Goal: Task Accomplishment & Management: Use online tool/utility

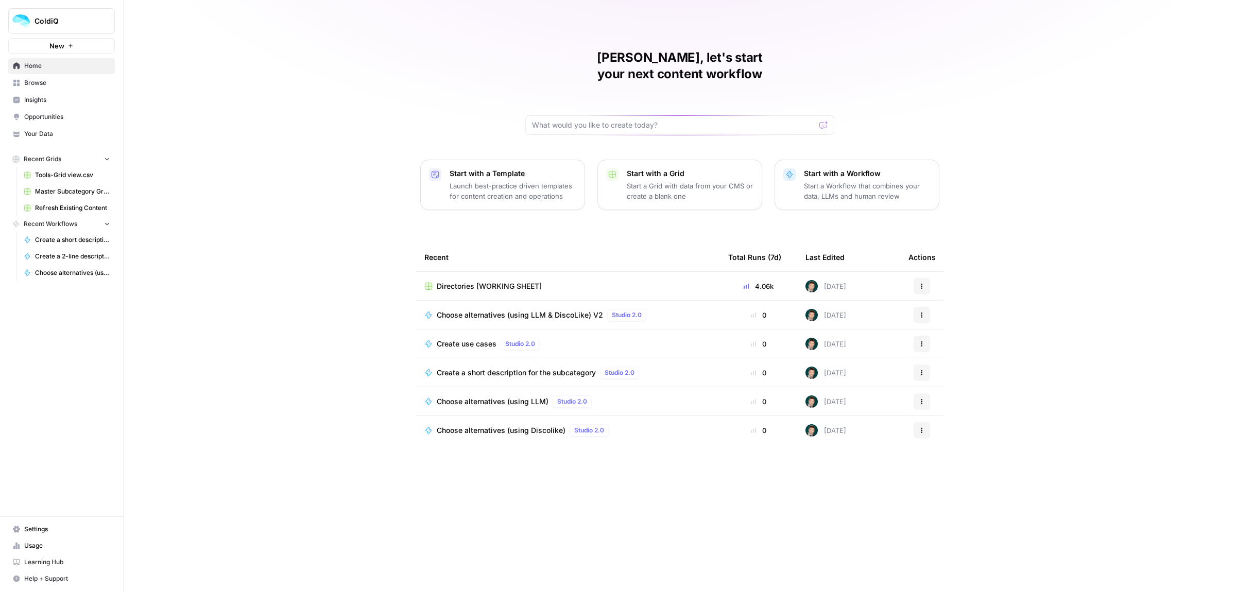
click at [27, 83] on span "Browse" at bounding box center [67, 82] width 86 height 9
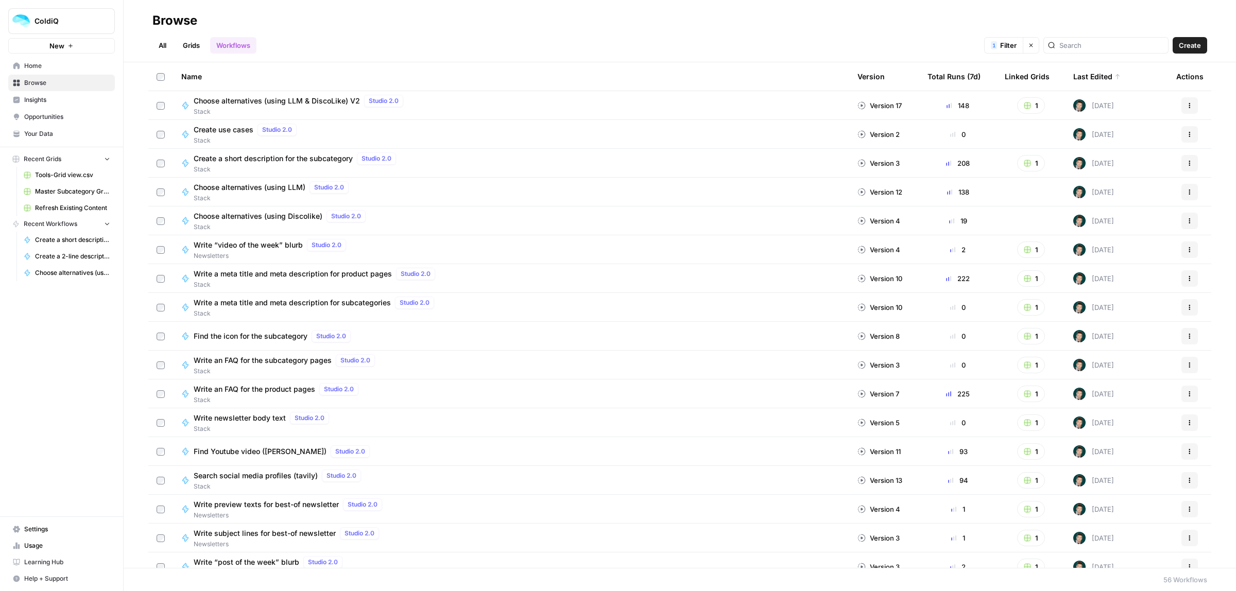
click at [180, 49] on link "Grids" at bounding box center [191, 45] width 29 height 16
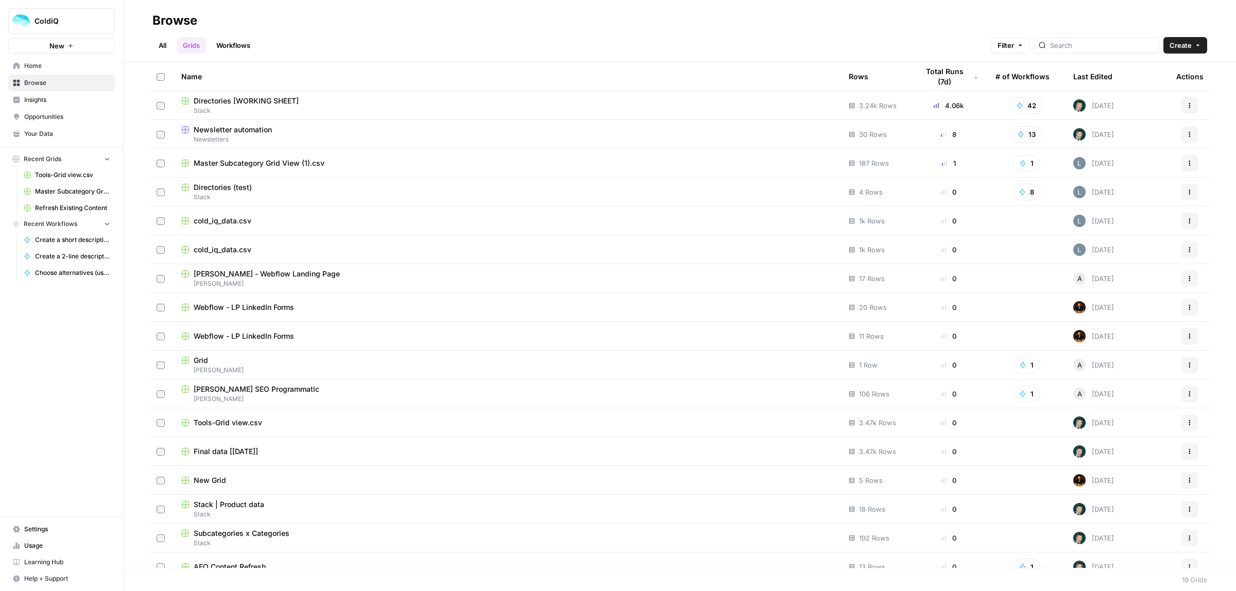
click at [235, 138] on span "Newsletters" at bounding box center [506, 139] width 651 height 9
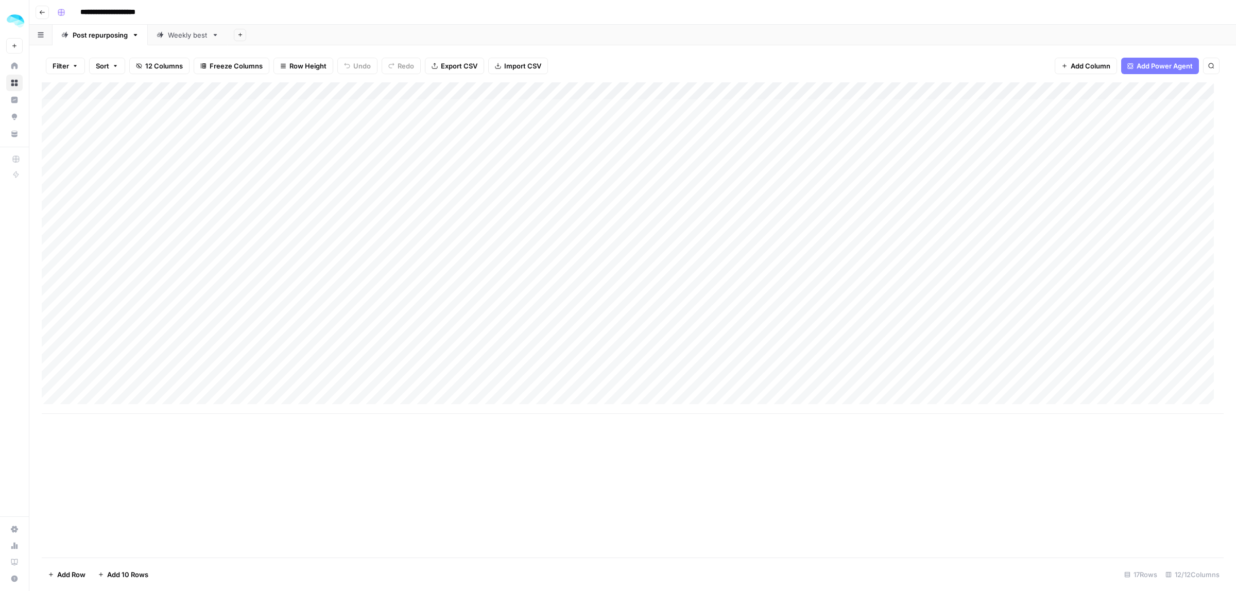
click at [136, 215] on div "Add Column" at bounding box center [633, 248] width 1182 height 332
click at [122, 336] on div "Add Column" at bounding box center [633, 248] width 1182 height 332
click at [274, 335] on div "Add Column" at bounding box center [633, 248] width 1182 height 332
click at [541, 337] on div "Add Column" at bounding box center [633, 248] width 1182 height 332
click at [782, 335] on div "Add Column" at bounding box center [633, 248] width 1182 height 332
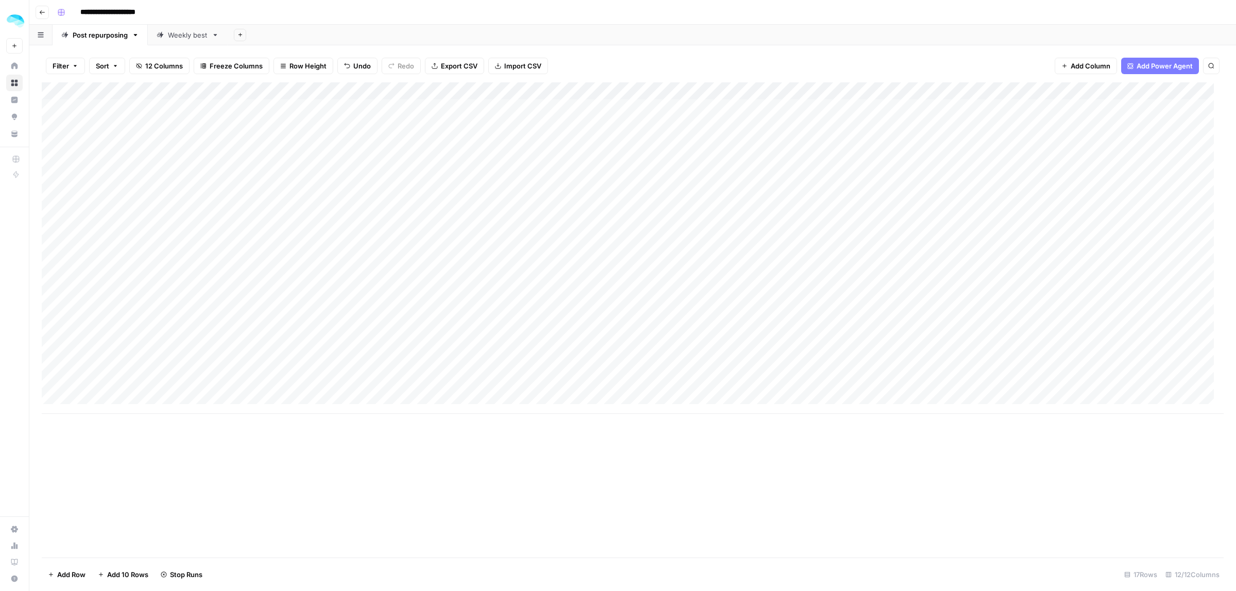
click at [1010, 344] on div "Add Column" at bounding box center [633, 248] width 1182 height 332
click at [916, 301] on div "Add Column" at bounding box center [633, 248] width 1182 height 332
click at [874, 317] on div "Add Column" at bounding box center [633, 248] width 1182 height 332
click at [865, 334] on div "Add Column" at bounding box center [633, 248] width 1182 height 332
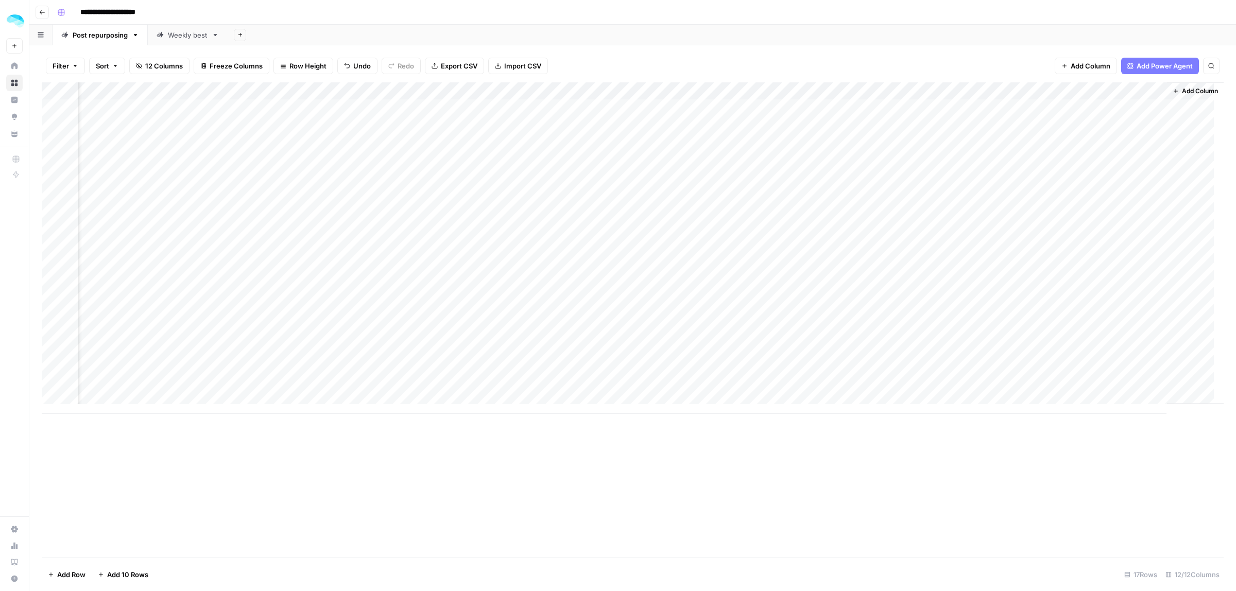
click at [869, 336] on div "Add Column" at bounding box center [633, 248] width 1182 height 332
click at [639, 333] on div "Add Column" at bounding box center [633, 248] width 1182 height 332
drag, startPoint x: 674, startPoint y: 333, endPoint x: 582, endPoint y: 335, distance: 91.7
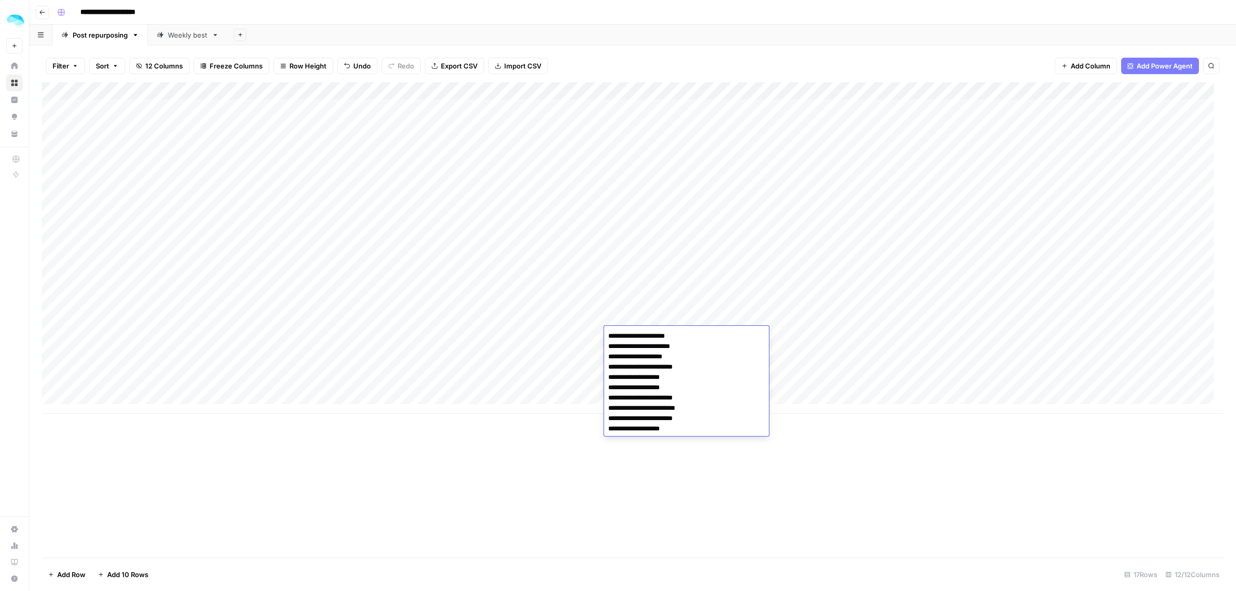
click at [582, 335] on body "**********" at bounding box center [618, 295] width 1236 height 591
click at [900, 338] on div "Add Column" at bounding box center [633, 248] width 1182 height 332
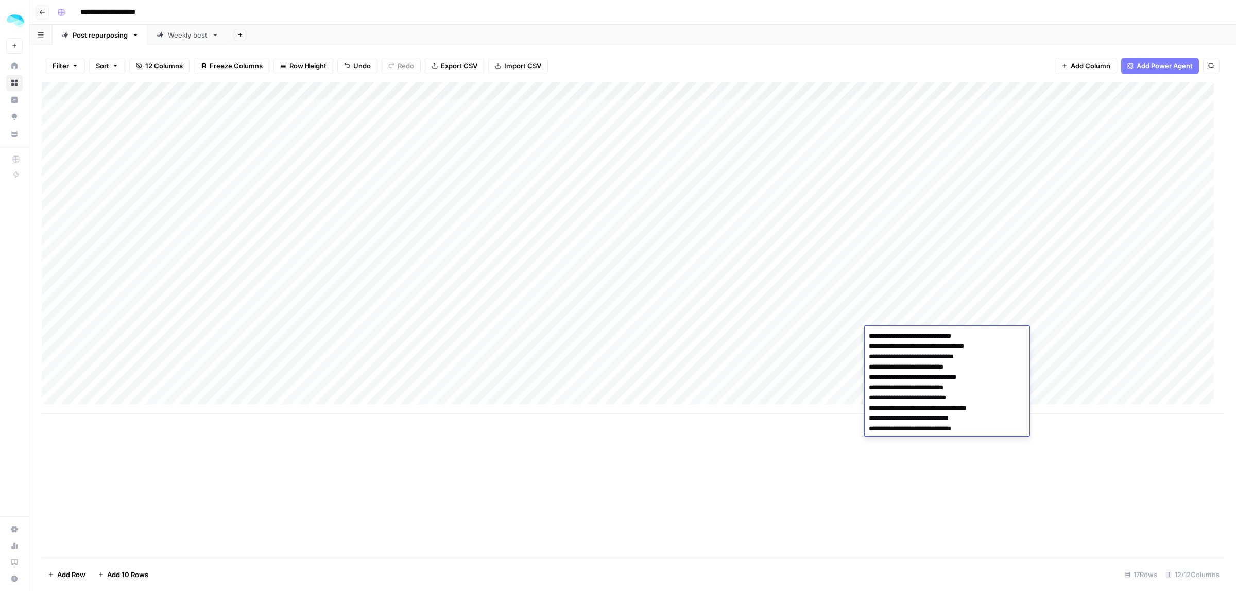
drag, startPoint x: 963, startPoint y: 368, endPoint x: 864, endPoint y: 364, distance: 99.5
click at [864, 364] on body "**********" at bounding box center [618, 295] width 1236 height 591
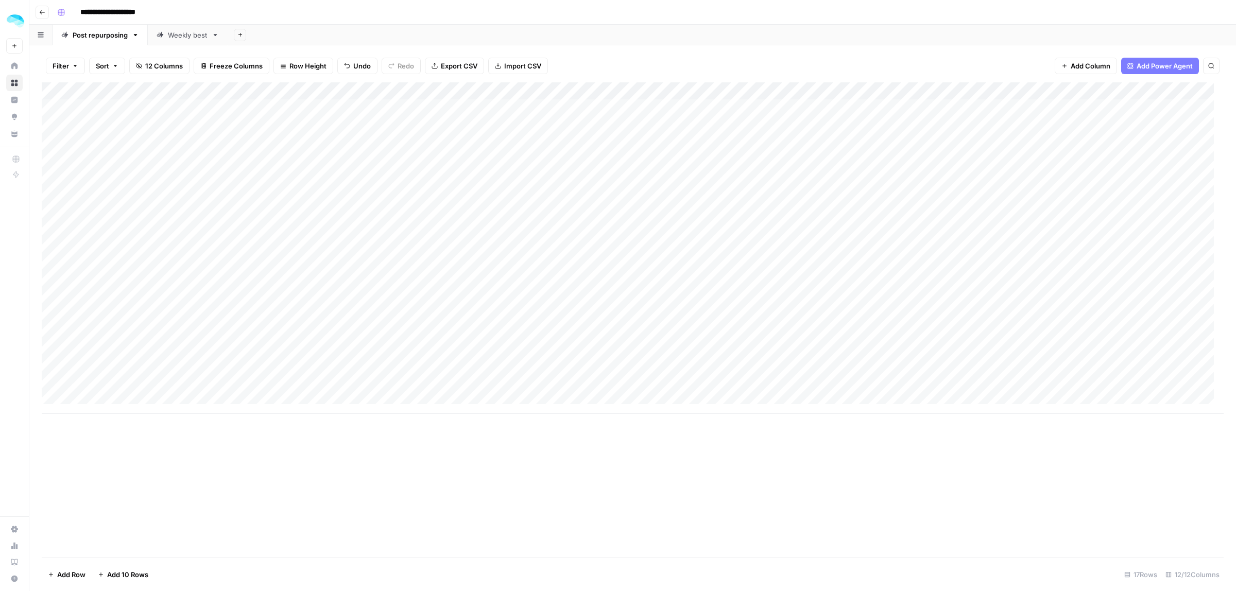
click at [987, 528] on div "Add Column" at bounding box center [633, 319] width 1182 height 475
click at [925, 335] on div "Add Column" at bounding box center [633, 248] width 1182 height 332
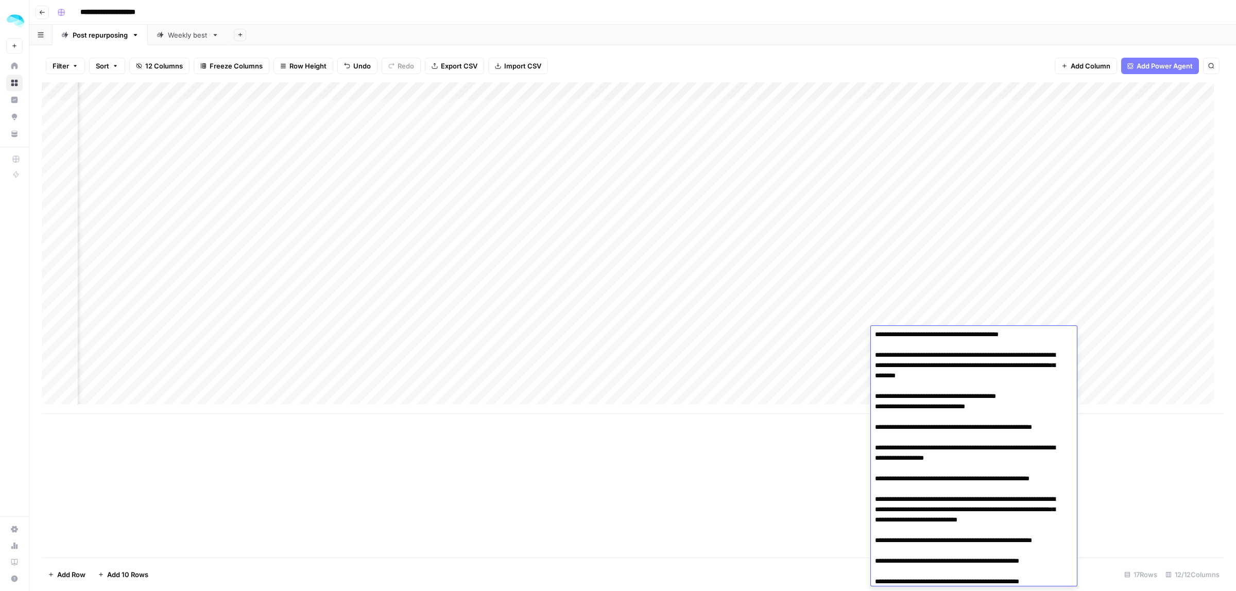
scroll to position [0, 0]
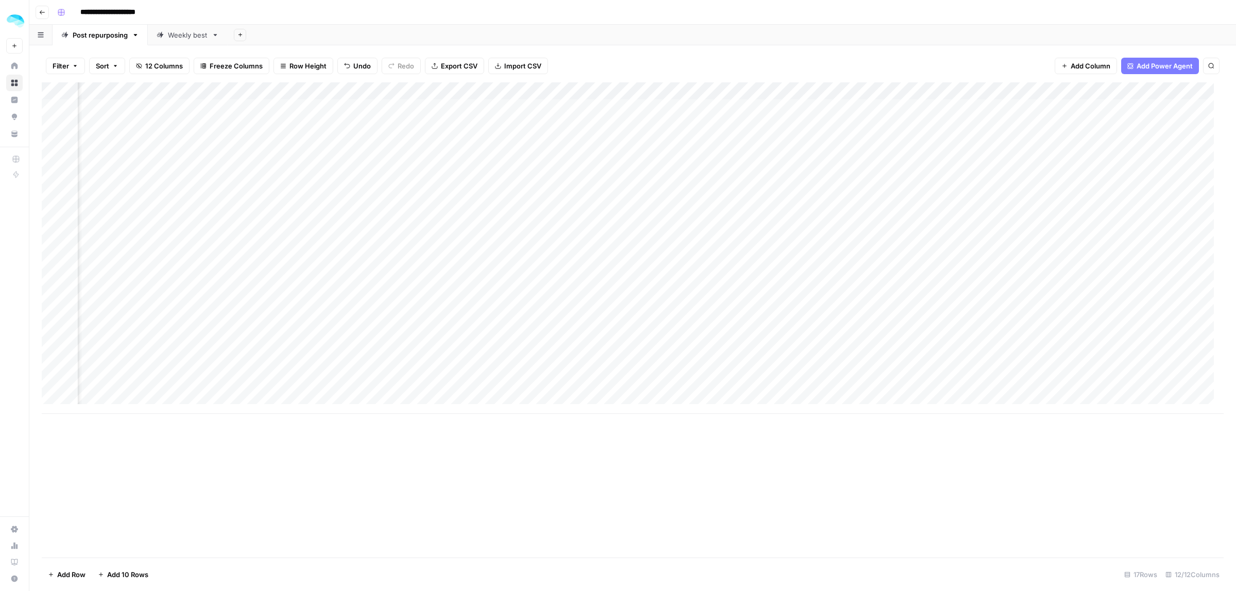
click at [635, 490] on div "Add Column" at bounding box center [633, 319] width 1182 height 475
